Goal: Task Accomplishment & Management: Complete application form

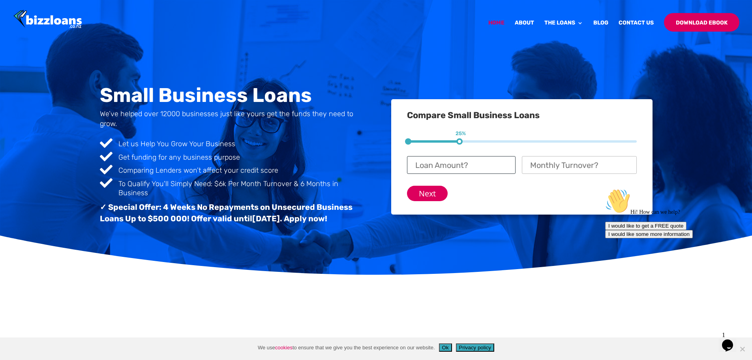
click at [442, 163] on input "Loan Amount? *" at bounding box center [461, 165] width 109 height 18
click at [442, 164] on input "Loan Amount? *" at bounding box center [461, 165] width 109 height 18
type input "$ 50,000"
click at [541, 167] on input "Monthly Turnover? *" at bounding box center [579, 165] width 115 height 18
type input "$ 135,000"
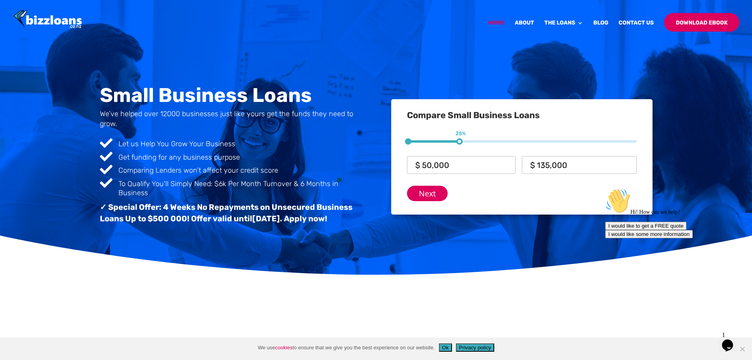
click at [534, 193] on div "Next" at bounding box center [522, 190] width 230 height 22
click at [433, 193] on input "Next" at bounding box center [427, 192] width 41 height 15
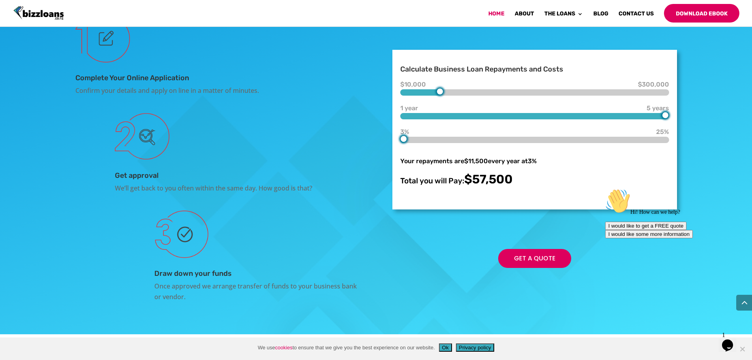
scroll to position [1473, 0]
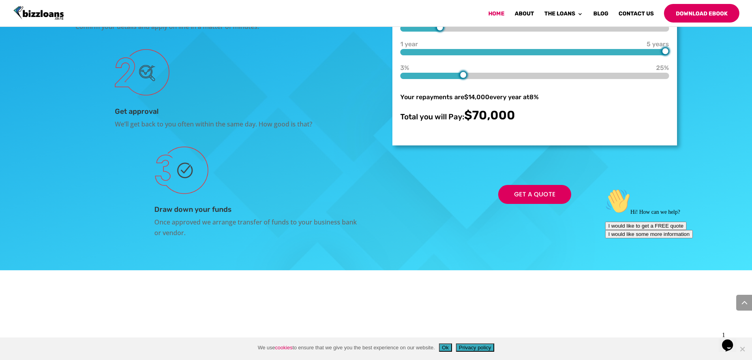
click at [489, 79] on div at bounding box center [534, 76] width 268 height 6
click at [497, 79] on div at bounding box center [534, 76] width 268 height 6
click at [436, 79] on div at bounding box center [461, 76] width 122 height 6
type input "3"
click at [327, 176] on div "Complete Your Online Application Confirm your details and apply on line in a ma…" at bounding box center [375, 94] width 601 height 308
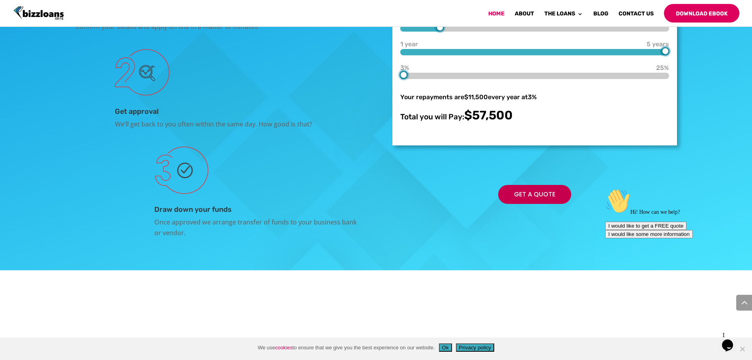
click at [535, 203] on link "Get a Quote" at bounding box center [534, 194] width 73 height 19
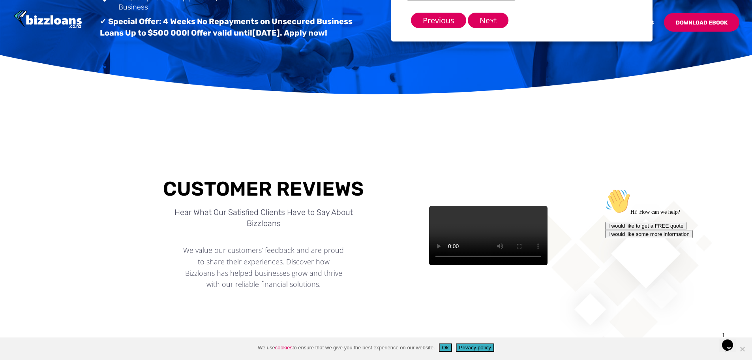
scroll to position [0, 0]
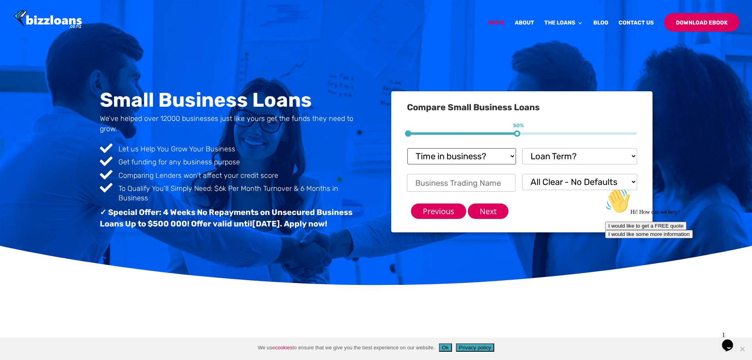
click at [479, 157] on select "Time in business? Startup under 6 months 6-12 months Over 12 months Over 24 mon…" at bounding box center [461, 156] width 109 height 16
select select "Over 24 months"
click at [407, 148] on select "Time in business? Startup under 6 months 6-12 months Over 12 months Over 24 mon…" at bounding box center [461, 156] width 109 height 16
click at [558, 156] on select "Loan Term? 1-3 months 3-6 months 6 - 12 months 12 - 18 months 18 - 24 months 24…" at bounding box center [579, 156] width 115 height 16
select select "18 - 24 months"
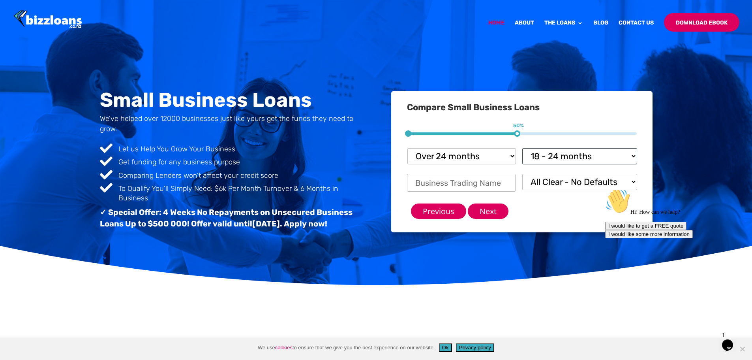
click at [522, 148] on select "Loan Term? 1-3 months 3-6 months 6 - 12 months 12 - 18 months 18 - 24 months 24…" at bounding box center [579, 156] width 115 height 16
click at [496, 182] on input "Business Trading Name *" at bounding box center [461, 183] width 109 height 18
type input "Melt Soul Food"
click at [494, 214] on input "Next" at bounding box center [488, 210] width 41 height 15
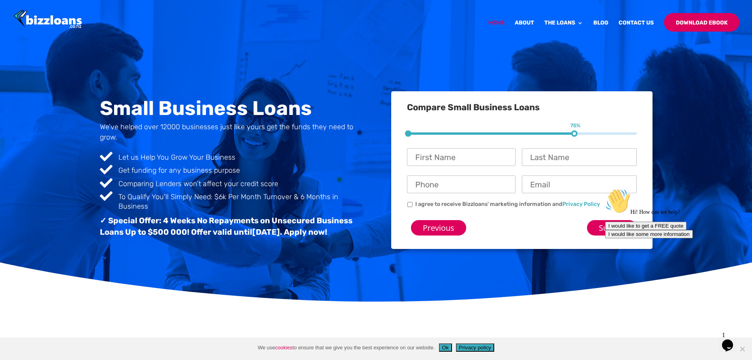
scroll to position [52, 0]
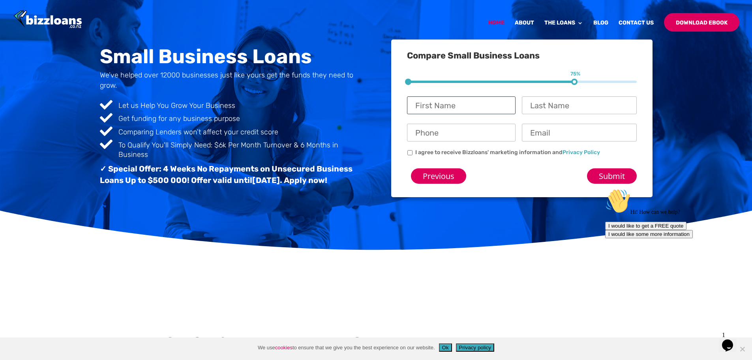
click at [465, 103] on input "First Name *" at bounding box center [461, 105] width 109 height 18
type input "Abby"
type input "[PERSON_NAME]"
type input "021988766"
type input "[EMAIL_ADDRESS][DOMAIN_NAME]"
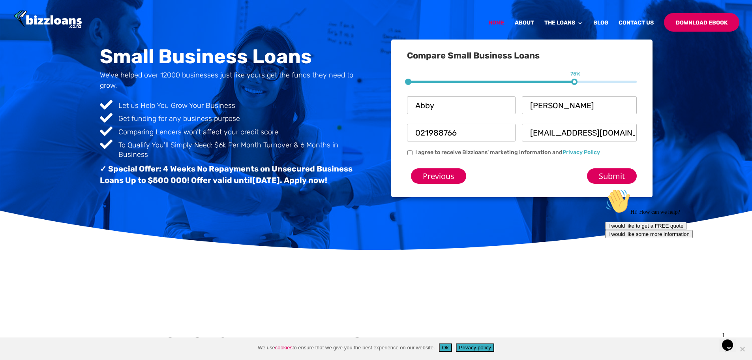
click at [409, 153] on input "I agree to receive Bizzloans' marketing information and Privacy Policy" at bounding box center [409, 152] width 5 height 5
click at [409, 154] on input "I agree to receive Bizzloans' marketing information and Privacy Policy" at bounding box center [409, 152] width 5 height 5
checkbox input "false"
click at [614, 176] on input "Submit" at bounding box center [612, 175] width 50 height 15
